Goal: Task Accomplishment & Management: Use online tool/utility

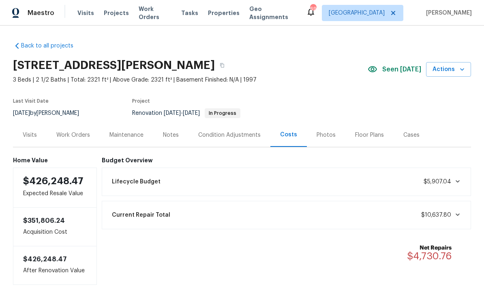
click at [214, 15] on span "Properties" at bounding box center [224, 13] width 32 height 8
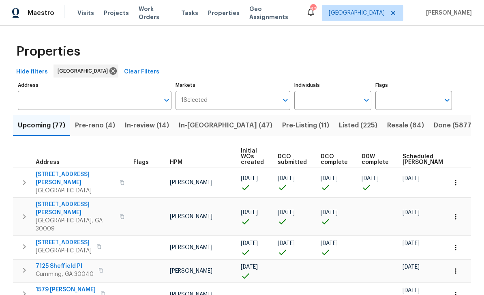
click at [324, 102] on input "Individuals" at bounding box center [326, 100] width 64 height 19
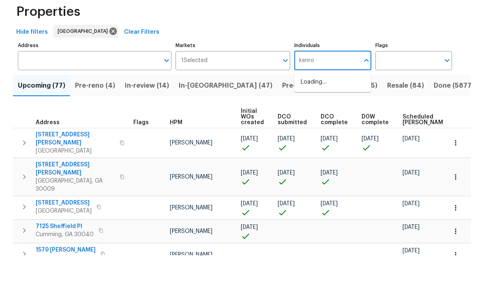
type input "kenroy"
click at [311, 118] on input "checkbox" at bounding box center [309, 126] width 17 height 17
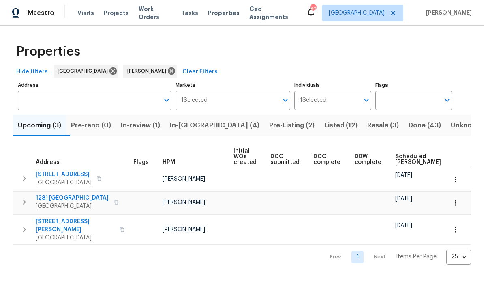
click at [148, 129] on span "In-review (1)" at bounding box center [140, 125] width 39 height 11
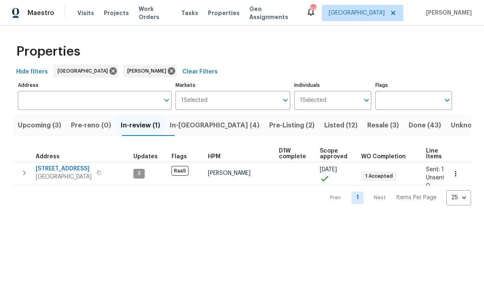
click at [193, 128] on span "In-[GEOGRAPHIC_DATA] (4)" at bounding box center [215, 125] width 90 height 11
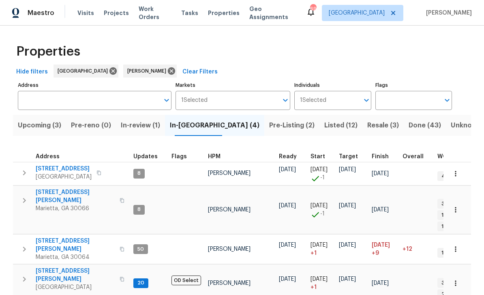
click at [53, 172] on span "[STREET_ADDRESS]" at bounding box center [64, 169] width 56 height 8
click at [261, 196] on td "[PERSON_NAME]" at bounding box center [240, 209] width 71 height 49
click at [85, 204] on span "Marietta, GA 30066" at bounding box center [75, 208] width 79 height 8
click at [58, 237] on span "[STREET_ADDRESS][PERSON_NAME]" at bounding box center [75, 245] width 79 height 16
click at [53, 267] on span "[STREET_ADDRESS][PERSON_NAME]" at bounding box center [75, 275] width 79 height 16
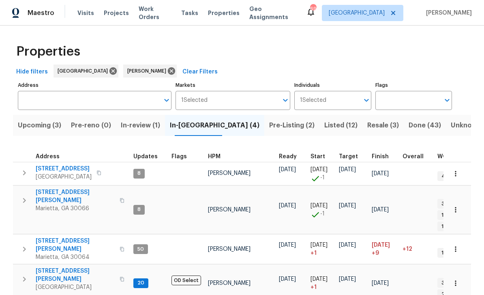
click at [367, 125] on span "Resale (3)" at bounding box center [383, 125] width 32 height 11
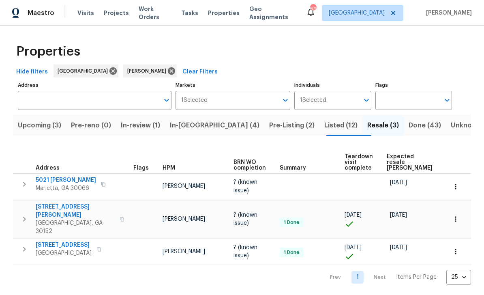
click at [60, 208] on span "[STREET_ADDRESS][PERSON_NAME]" at bounding box center [75, 211] width 79 height 16
click at [409, 126] on span "Done (43)" at bounding box center [425, 125] width 32 height 11
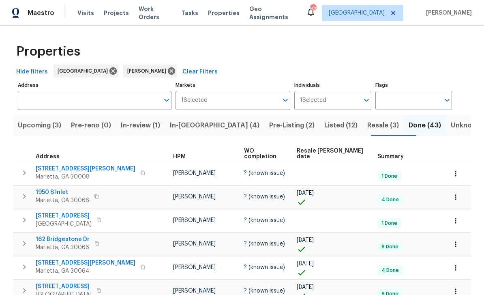
click at [324, 124] on span "Listed (12)" at bounding box center [340, 125] width 33 height 11
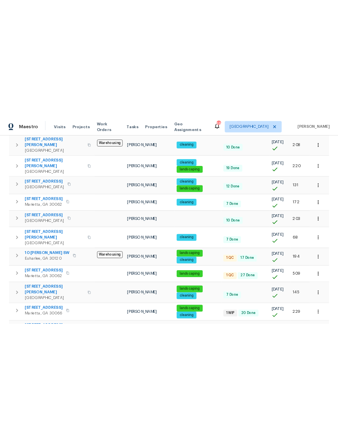
scroll to position [178, 0]
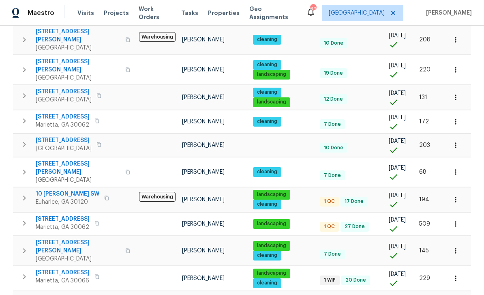
click at [56, 190] on span "10 [PERSON_NAME] SW" at bounding box center [68, 194] width 64 height 8
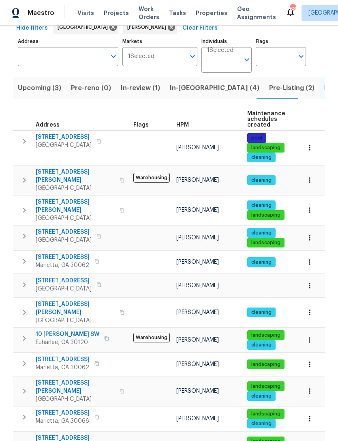
scroll to position [0, 0]
click at [51, 294] on span "[STREET_ADDRESS][PERSON_NAME]" at bounding box center [75, 442] width 79 height 16
click at [54, 294] on span "[STREET_ADDRESS]" at bounding box center [63, 359] width 54 height 8
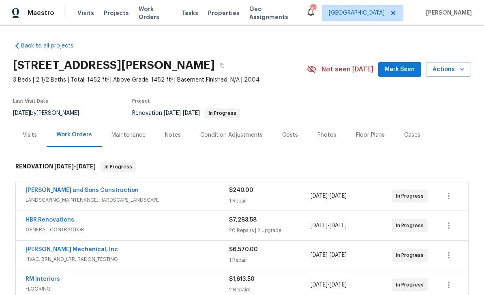
click at [404, 68] on span "Mark Seen" at bounding box center [400, 69] width 30 height 10
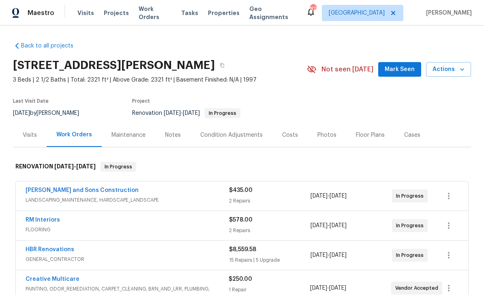
click at [403, 70] on span "Mark Seen" at bounding box center [400, 69] width 30 height 10
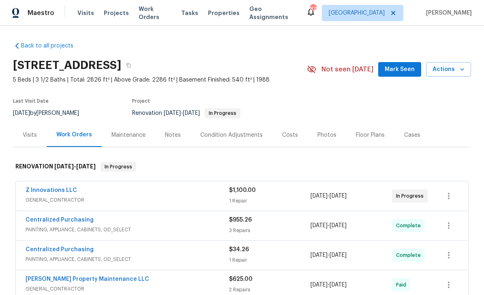
click at [401, 71] on span "Mark Seen" at bounding box center [400, 69] width 30 height 10
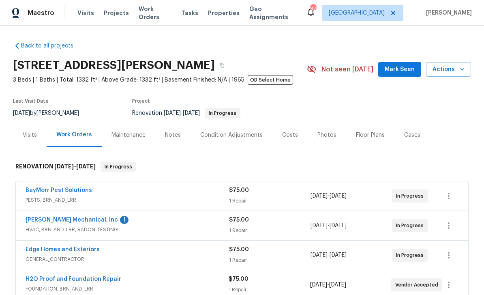
click at [400, 73] on span "Mark Seen" at bounding box center [400, 69] width 30 height 10
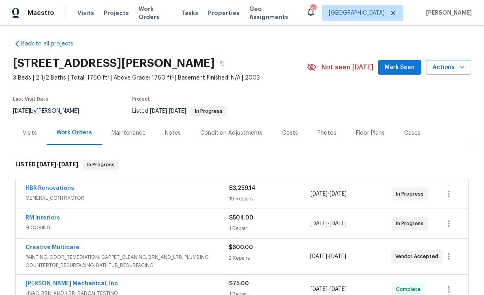
scroll to position [2, 0]
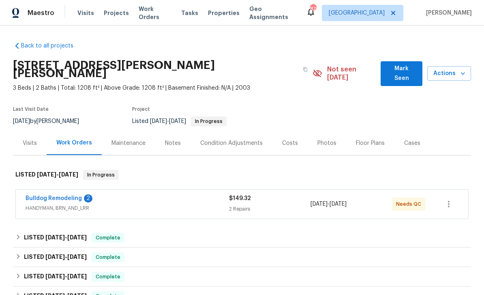
click at [49, 195] on link "Bulldog Remodeling" at bounding box center [54, 198] width 56 height 6
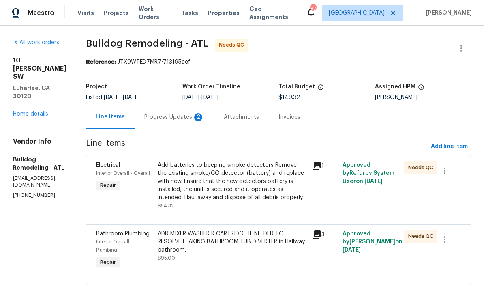
click at [172, 114] on div "Progress Updates 2" at bounding box center [174, 117] width 60 height 8
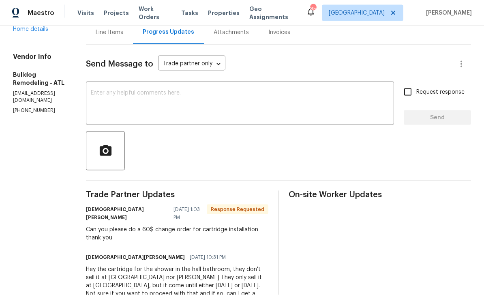
scroll to position [24, 0]
copy div "Can you please do a 60$ change order for cartridge installation thank you"
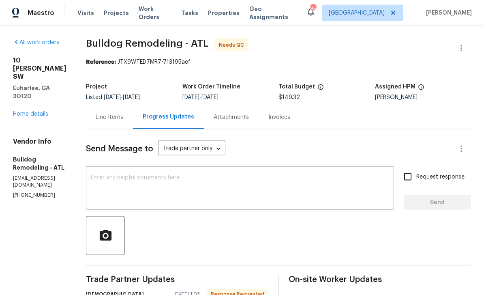
scroll to position [0, 0]
click at [111, 113] on div "Line Items" at bounding box center [110, 117] width 28 height 8
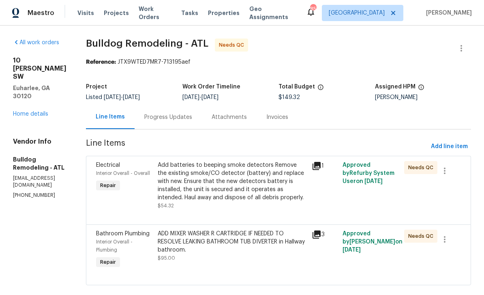
click at [113, 229] on div "Bathroom Plumbing" at bounding box center [124, 233] width 57 height 8
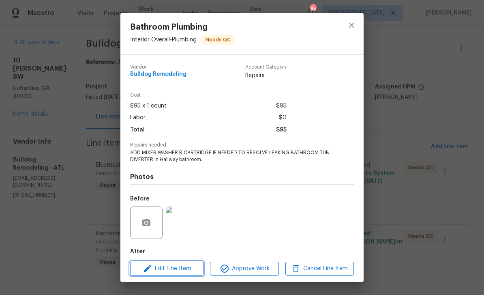
click at [149, 262] on button "Edit Line Item" at bounding box center [166, 268] width 73 height 14
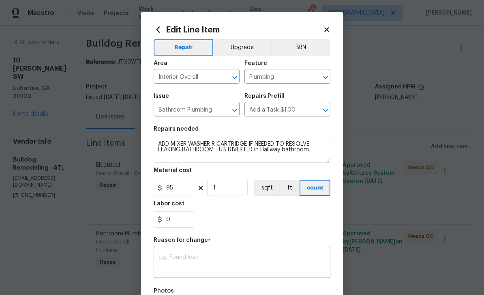
click at [174, 260] on textarea at bounding box center [242, 262] width 167 height 17
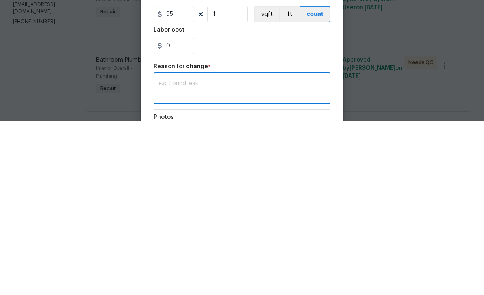
paste textarea "Can you please do a 60$ change order for cartridge installation thank you"
type textarea "Can you please do a 60$ change order for cartridge installation thank you"
click at [170, 211] on input "0" at bounding box center [174, 219] width 41 height 16
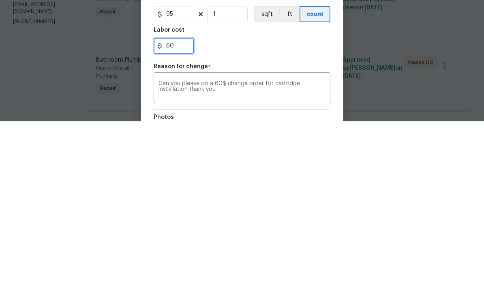
type input "60"
click at [306, 61] on div "Repair Upgrade BRN Area Interior Overall ​ Feature Plumbing ​ Issue Bathroom Pl…" at bounding box center [242, 193] width 177 height 315
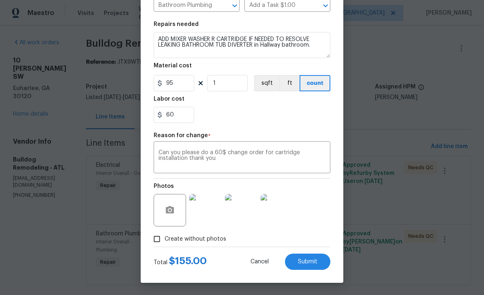
scroll to position [106, 0]
click at [314, 267] on button "Submit" at bounding box center [307, 261] width 45 height 16
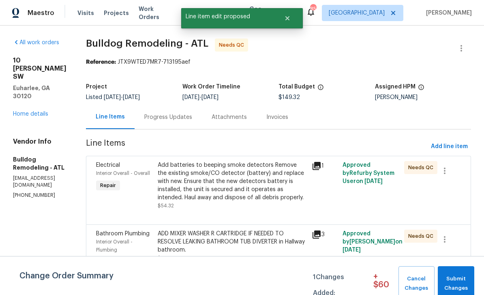
scroll to position [0, 0]
click at [449, 271] on button "Submit Changes" at bounding box center [456, 283] width 36 height 35
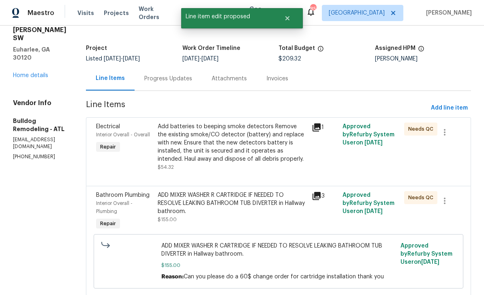
scroll to position [38, 0]
click at [113, 131] on div "Electrical" at bounding box center [124, 127] width 57 height 8
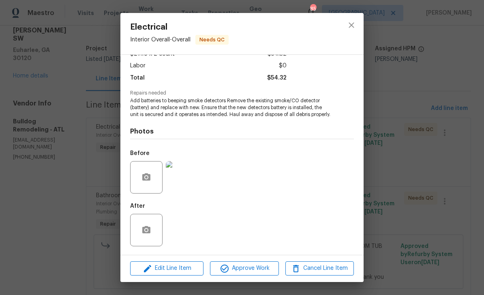
scroll to position [53, 0]
click at [351, 26] on icon "close" at bounding box center [351, 24] width 5 height 5
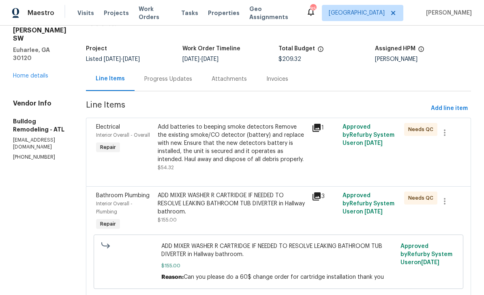
click at [28, 73] on link "Home details" at bounding box center [30, 76] width 35 height 6
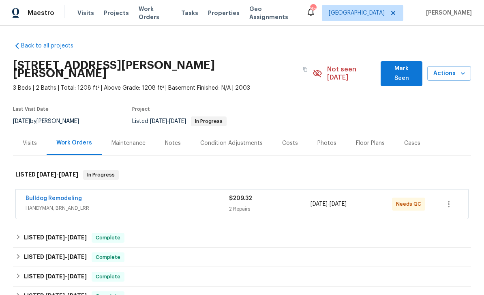
click at [401, 73] on span "Mark Seen" at bounding box center [401, 74] width 29 height 20
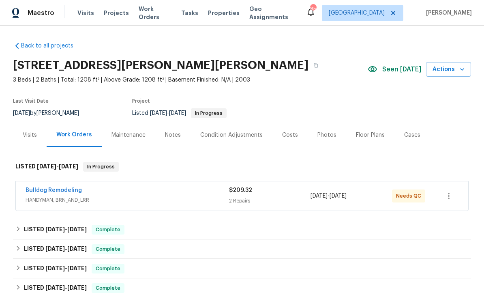
click at [47, 189] on link "Bulldog Remodeling" at bounding box center [54, 190] width 56 height 6
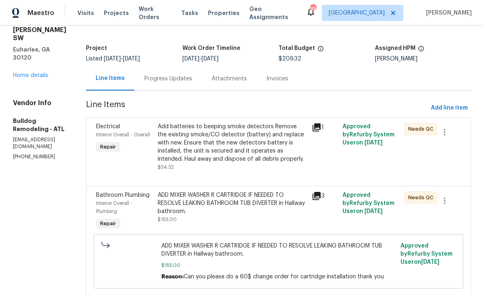
scroll to position [38, 0]
click at [122, 198] on span "Bathroom Plumbing" at bounding box center [123, 196] width 54 height 6
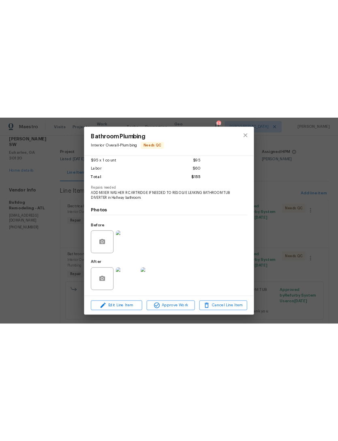
scroll to position [47, 0]
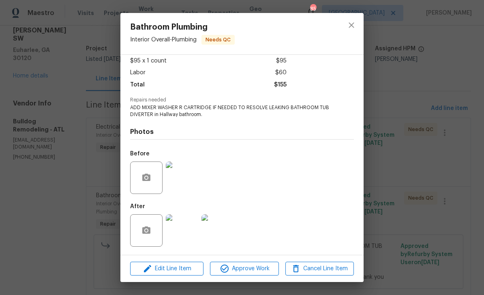
click at [184, 229] on img at bounding box center [182, 230] width 32 height 32
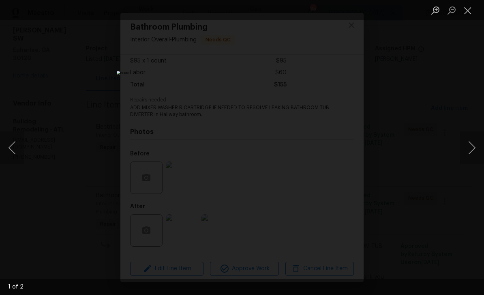
click at [467, 148] on button "Next image" at bounding box center [472, 147] width 24 height 32
click at [470, 146] on button "Next image" at bounding box center [472, 147] width 24 height 32
click at [463, 13] on button "Close lightbox" at bounding box center [468, 10] width 16 height 14
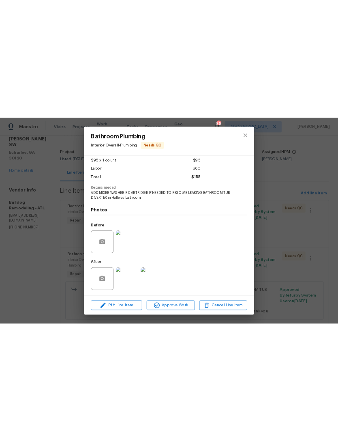
scroll to position [0, 0]
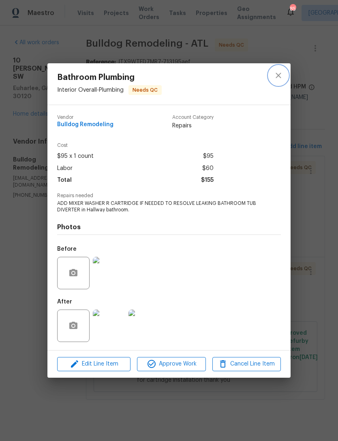
click at [282, 78] on icon "close" at bounding box center [279, 76] width 10 height 10
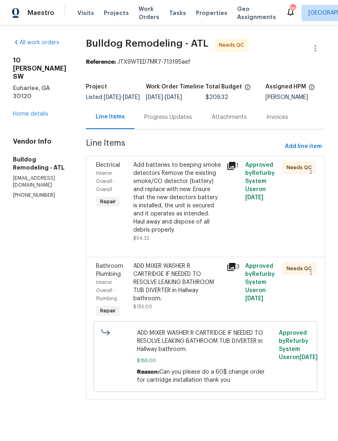
click at [31, 111] on link "Home details" at bounding box center [30, 114] width 35 height 6
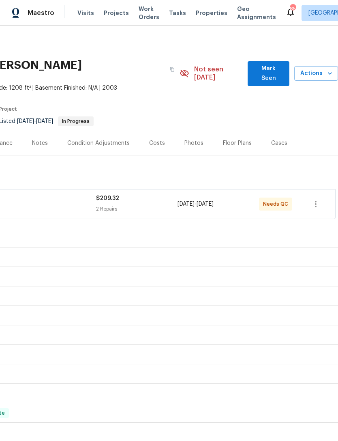
scroll to position [0, 120]
click at [271, 69] on span "Mark Seen" at bounding box center [268, 74] width 29 height 20
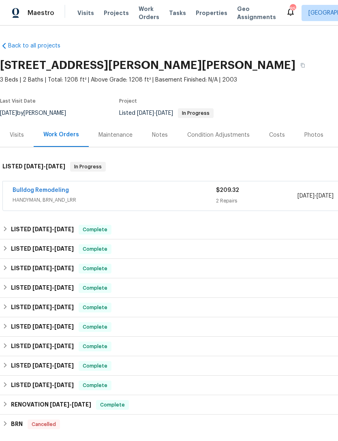
scroll to position [0, 0]
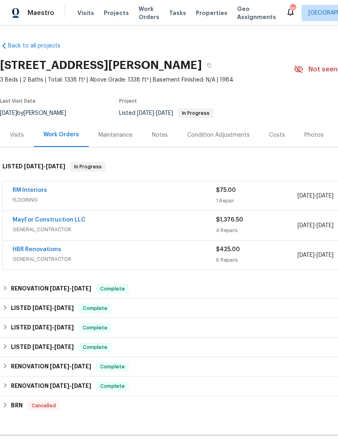
click at [18, 134] on div "Visits" at bounding box center [17, 135] width 14 height 8
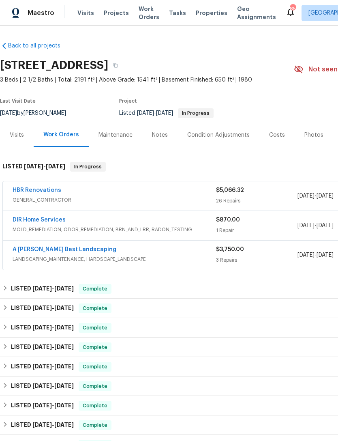
click at [30, 191] on link "HBR Renovations" at bounding box center [37, 190] width 49 height 6
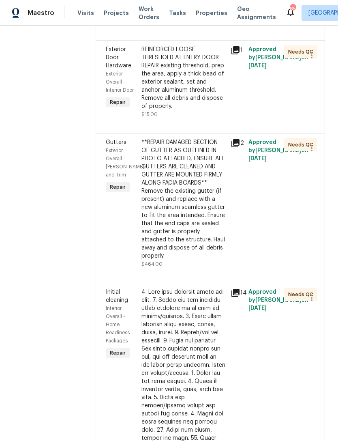
scroll to position [954, 0]
click at [108, 146] on div "Exterior Overall - Eaves and Trim" at bounding box center [121, 162] width 31 height 32
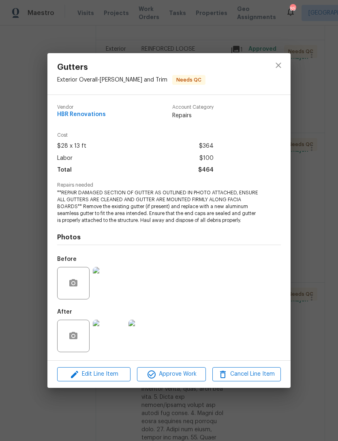
click at [109, 336] on img at bounding box center [109, 335] width 32 height 32
